Goal: Entertainment & Leisure: Consume media (video, audio)

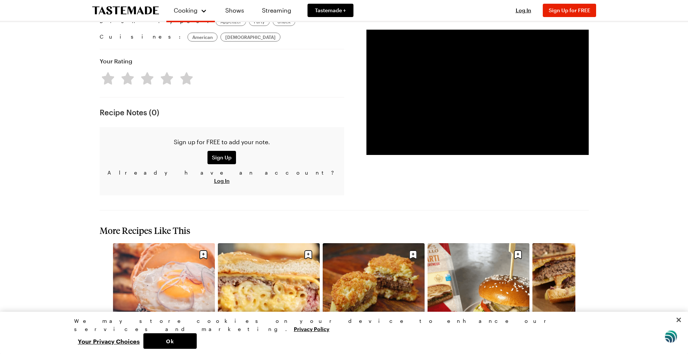
scroll to position [660, 0]
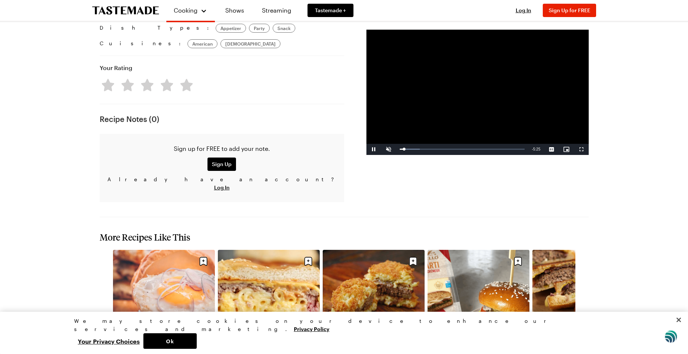
click at [470, 96] on video "Video Player" at bounding box center [478, 92] width 222 height 125
click at [493, 98] on video "Video Player" at bounding box center [478, 92] width 222 height 125
drag, startPoint x: 388, startPoint y: 147, endPoint x: 407, endPoint y: 149, distance: 18.7
click at [389, 149] on span "Video Player" at bounding box center [388, 149] width 15 height 0
click at [486, 146] on div "Loaded : 19.62% 3:53 3:53" at bounding box center [462, 149] width 132 height 11
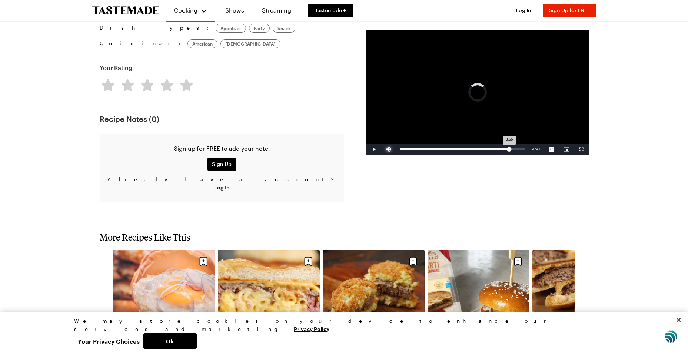
click at [509, 146] on div "Loaded : 71.33% 4:56 3:55" at bounding box center [462, 149] width 132 height 11
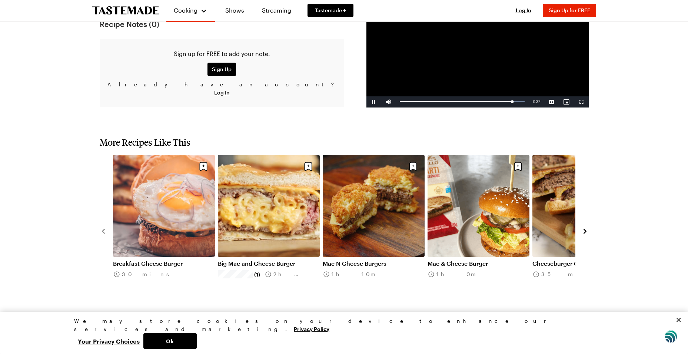
scroll to position [766, 0]
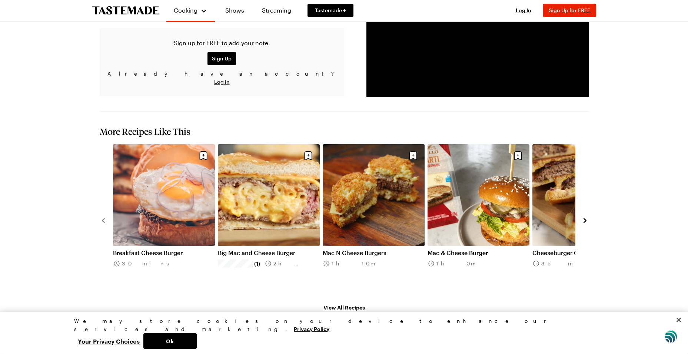
click at [585, 218] on icon "navigate to next item" at bounding box center [585, 220] width 3 height 5
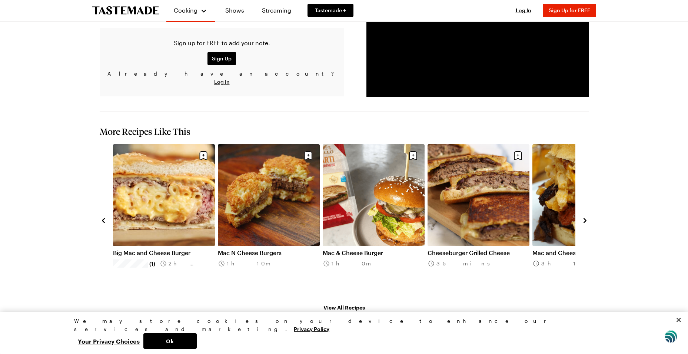
click at [587, 217] on icon "navigate to next item" at bounding box center [585, 220] width 7 height 7
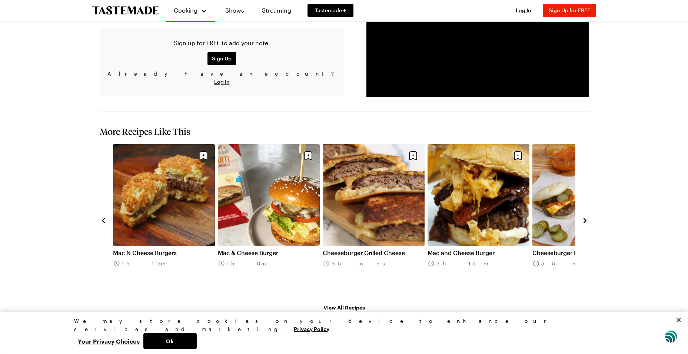
click at [587, 217] on icon "navigate to next item" at bounding box center [585, 220] width 7 height 7
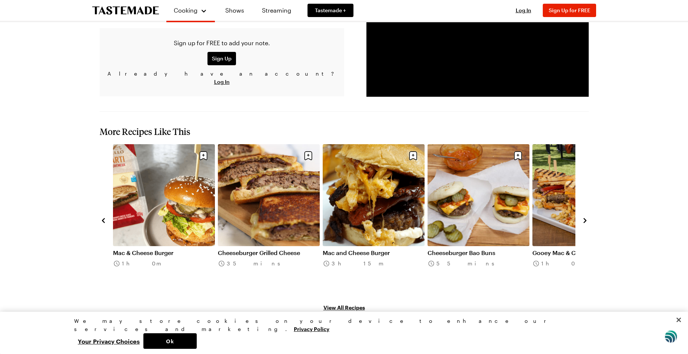
click at [587, 217] on icon "navigate to next item" at bounding box center [585, 220] width 7 height 7
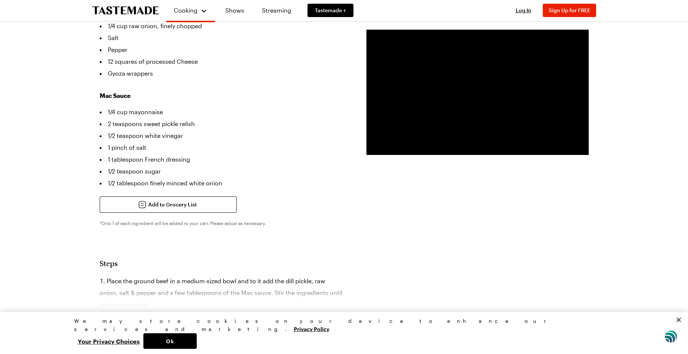
scroll to position [0, 0]
